Goal: Task Accomplishment & Management: Manage account settings

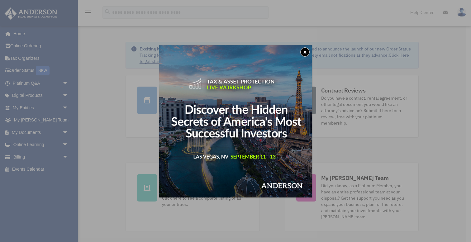
click at [307, 52] on button "x" at bounding box center [304, 51] width 9 height 9
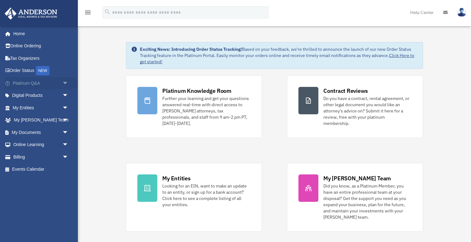
click at [66, 83] on span "arrow_drop_down" at bounding box center [68, 83] width 12 height 13
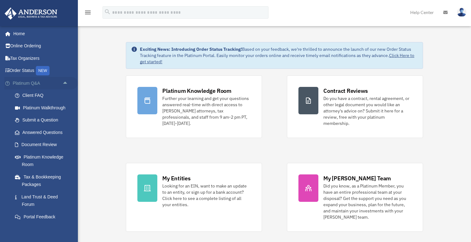
click at [65, 83] on span "arrow_drop_up" at bounding box center [68, 83] width 12 height 13
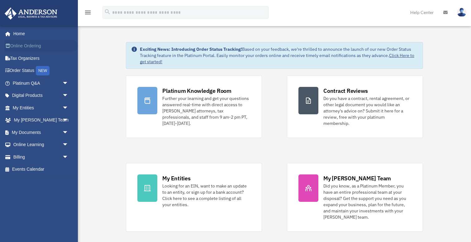
click at [30, 45] on link "Online Ordering" at bounding box center [41, 46] width 74 height 12
click at [15, 155] on link "Billing arrow_drop_down" at bounding box center [41, 157] width 74 height 12
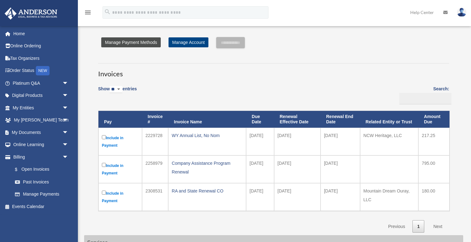
click at [135, 42] on link "Manage Payment Methods" at bounding box center [131, 42] width 60 height 10
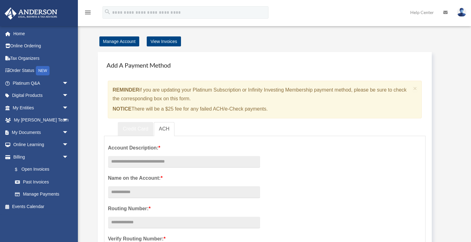
click at [144, 128] on link "Credit Card" at bounding box center [136, 129] width 36 height 14
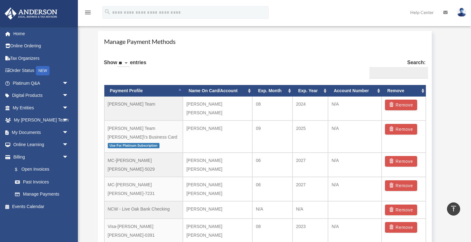
scroll to position [359, 0]
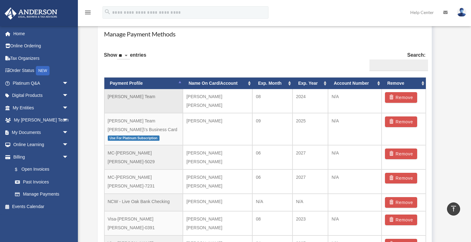
click at [145, 96] on td "Atha Team" at bounding box center [143, 101] width 79 height 24
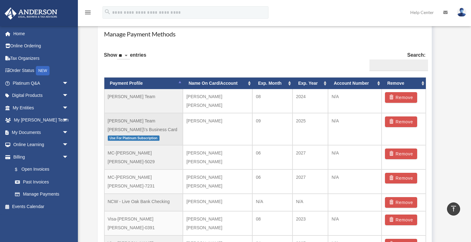
click at [146, 115] on td "Atha Team Ian\'s Business Card Use For Platinum Subscription" at bounding box center [143, 129] width 79 height 32
click at [147, 136] on span "Use For Platinum Subscription" at bounding box center [134, 138] width 52 height 5
click at [136, 136] on span "Use For Platinum Subscription" at bounding box center [134, 138] width 52 height 5
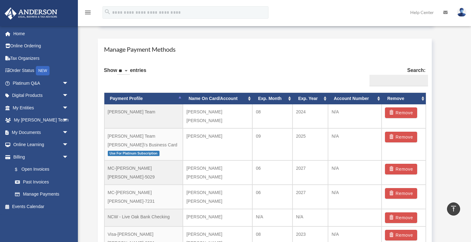
scroll to position [344, 0]
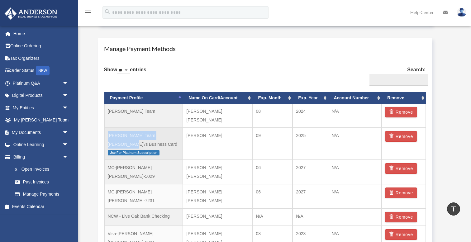
drag, startPoint x: 145, startPoint y: 127, endPoint x: 106, endPoint y: 124, distance: 38.8
click at [106, 128] on td "Atha Team Ian\'s Business Card Use For Platinum Subscription" at bounding box center [143, 144] width 79 height 32
copy td "Atha Team Ian\'s Business Card"
click at [43, 109] on link "My Entities arrow_drop_down" at bounding box center [41, 108] width 74 height 12
click at [65, 108] on span "arrow_drop_down" at bounding box center [68, 108] width 12 height 13
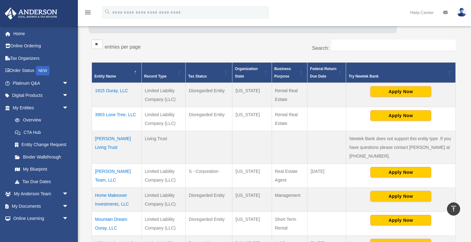
scroll to position [91, 0]
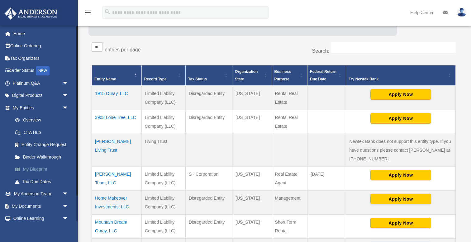
click at [39, 168] on link "My Blueprint" at bounding box center [43, 169] width 69 height 12
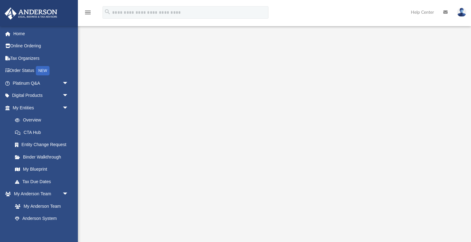
scroll to position [40, 0]
click at [63, 94] on span "arrow_drop_down" at bounding box center [68, 95] width 12 height 13
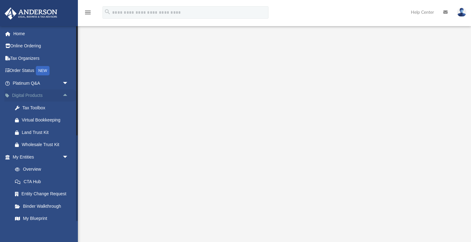
click at [62, 95] on span "arrow_drop_up" at bounding box center [68, 95] width 12 height 13
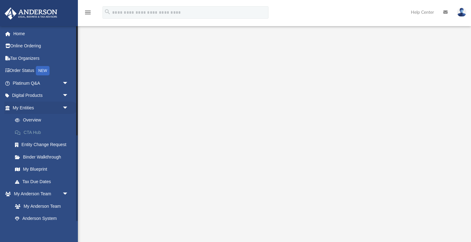
click at [41, 132] on link "CTA Hub" at bounding box center [43, 132] width 69 height 12
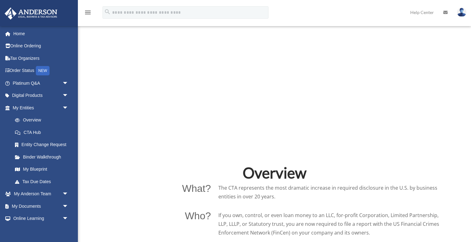
scroll to position [281, 0]
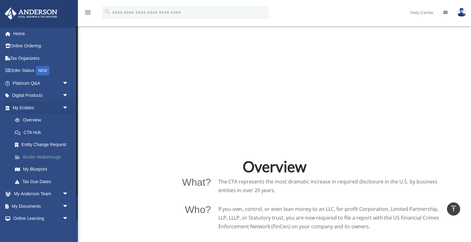
click at [45, 160] on link "Binder Walkthrough" at bounding box center [43, 157] width 69 height 12
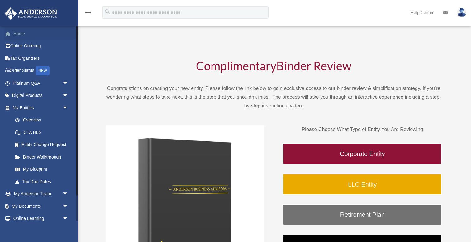
click at [20, 32] on link "Home" at bounding box center [41, 33] width 74 height 12
